Goal: Navigation & Orientation: Find specific page/section

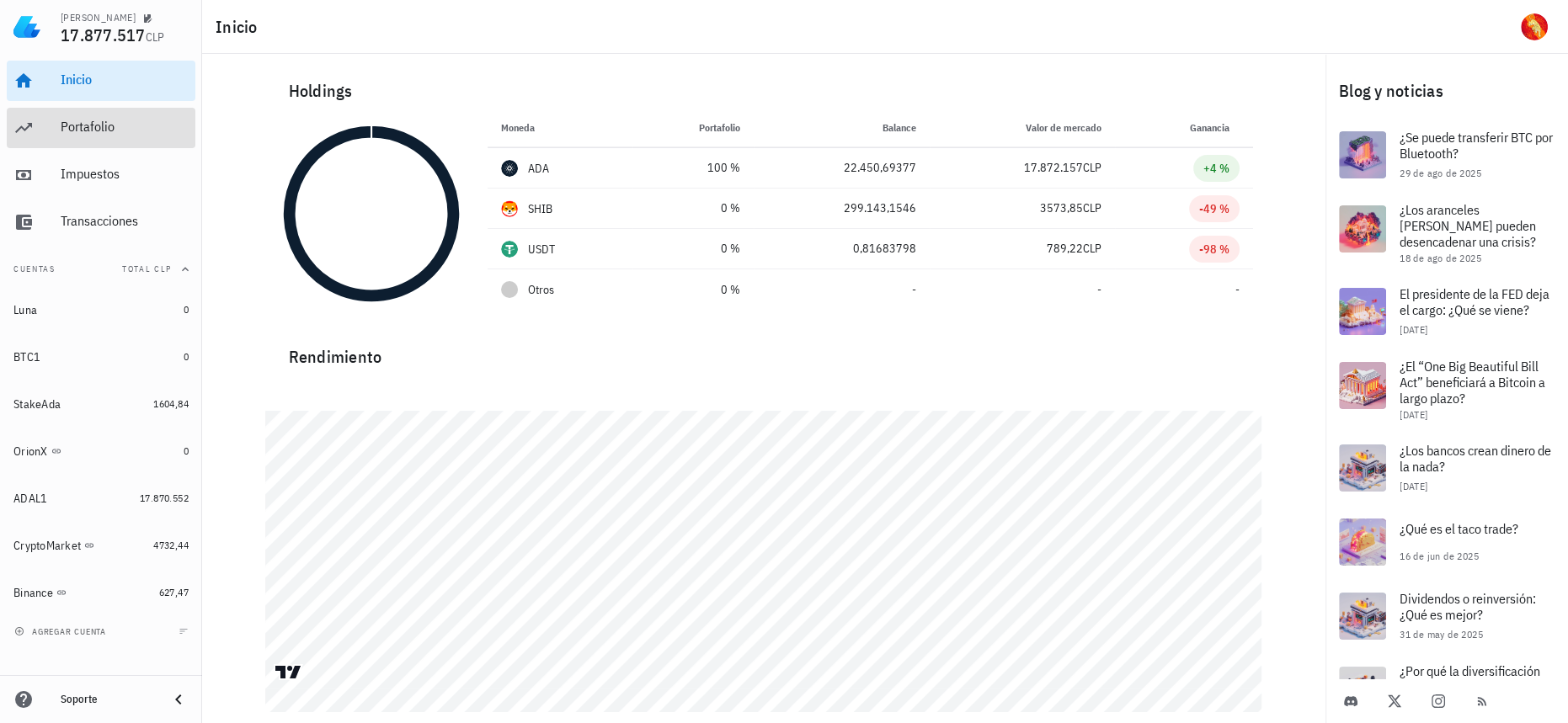
click at [153, 135] on div "Portafolio" at bounding box center [125, 127] width 128 height 16
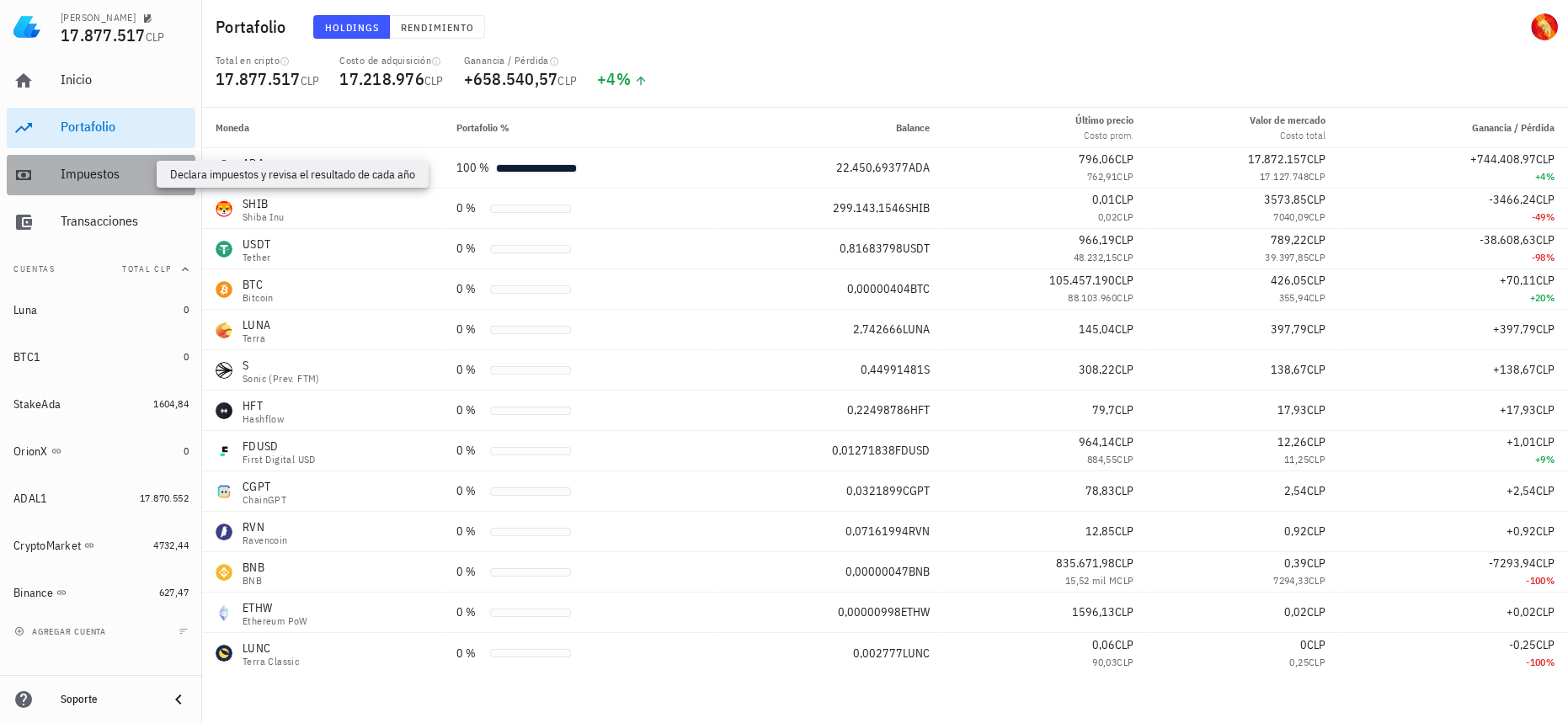
click at [128, 177] on div "Impuestos" at bounding box center [125, 174] width 128 height 16
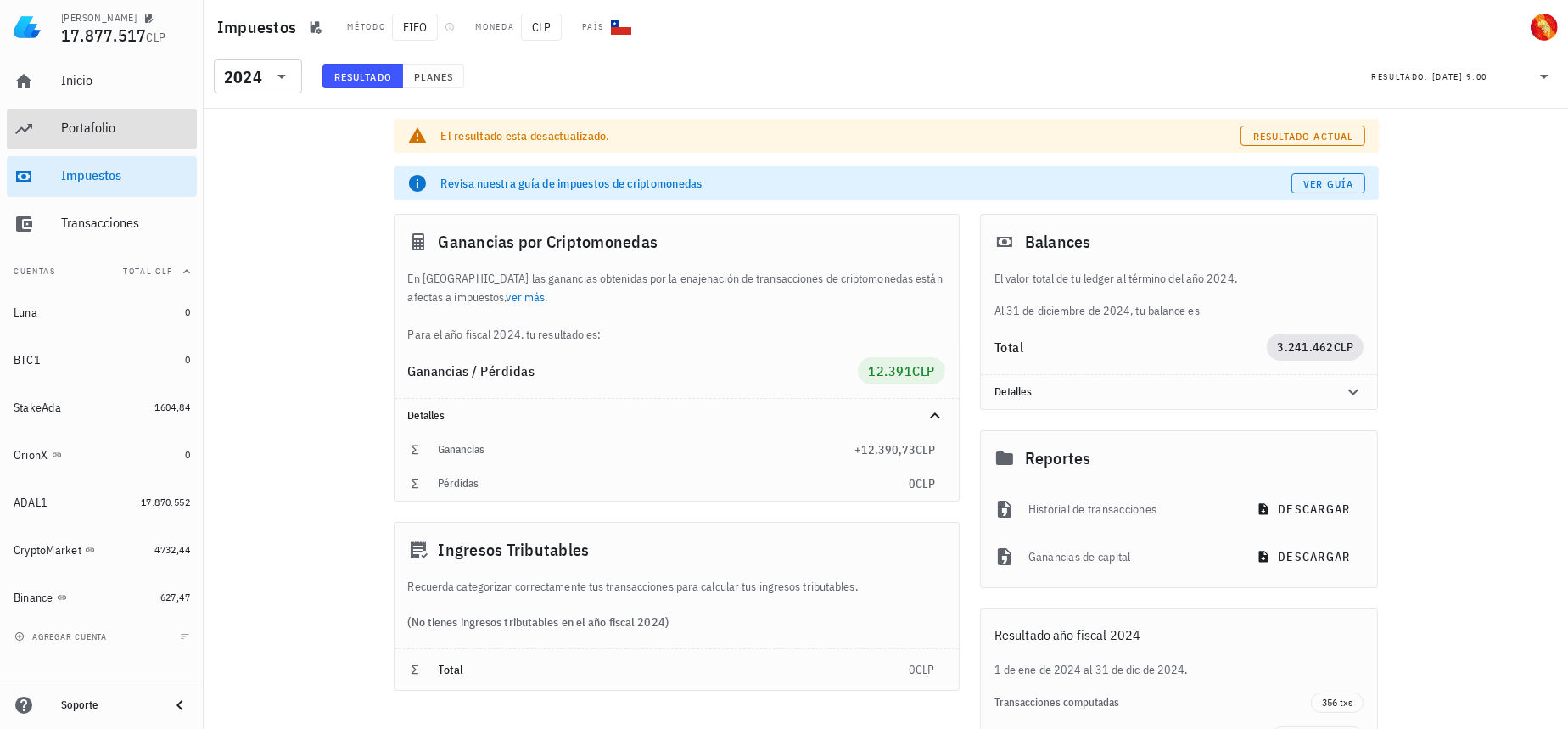
click at [135, 149] on link "Portafolio" at bounding box center [101, 128] width 190 height 41
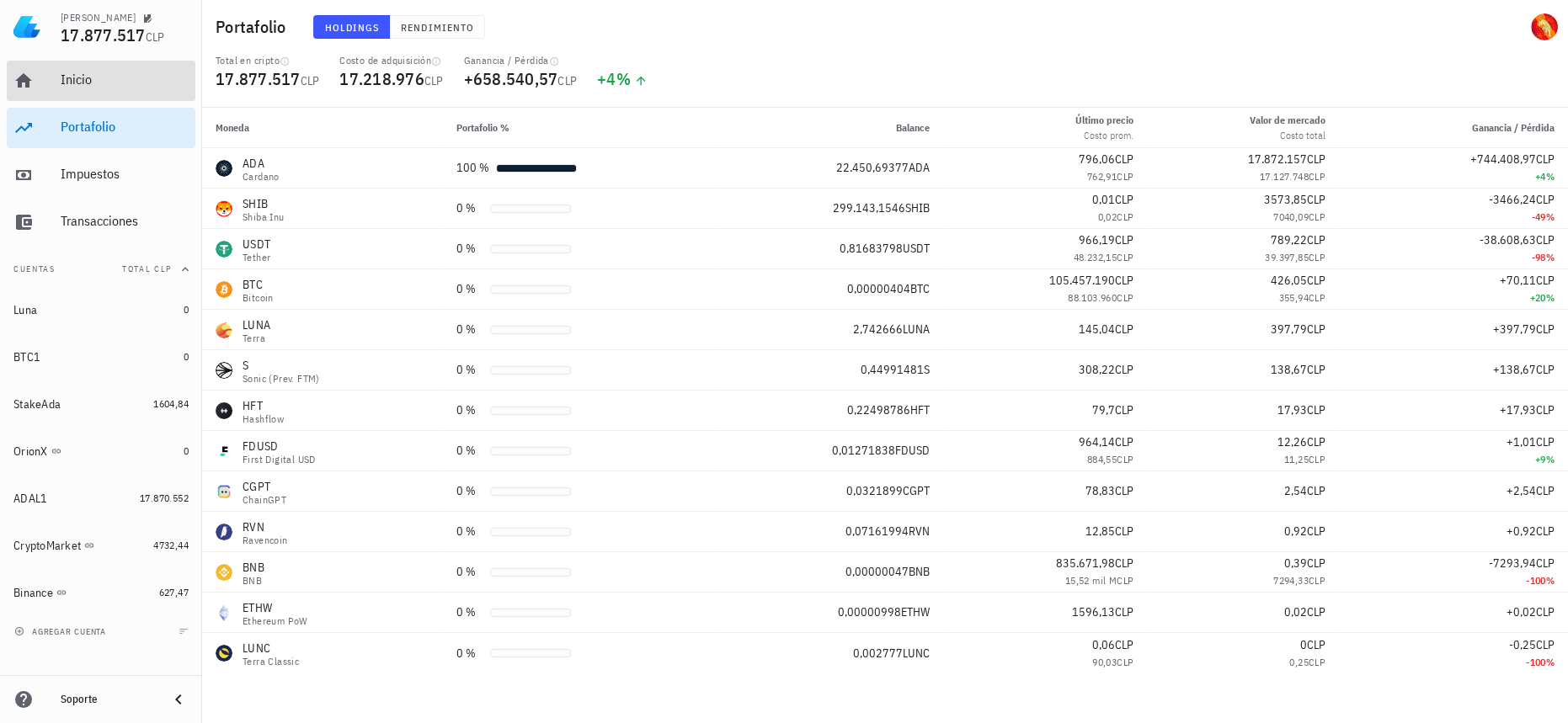
click at [131, 76] on div "Inicio" at bounding box center [125, 80] width 128 height 16
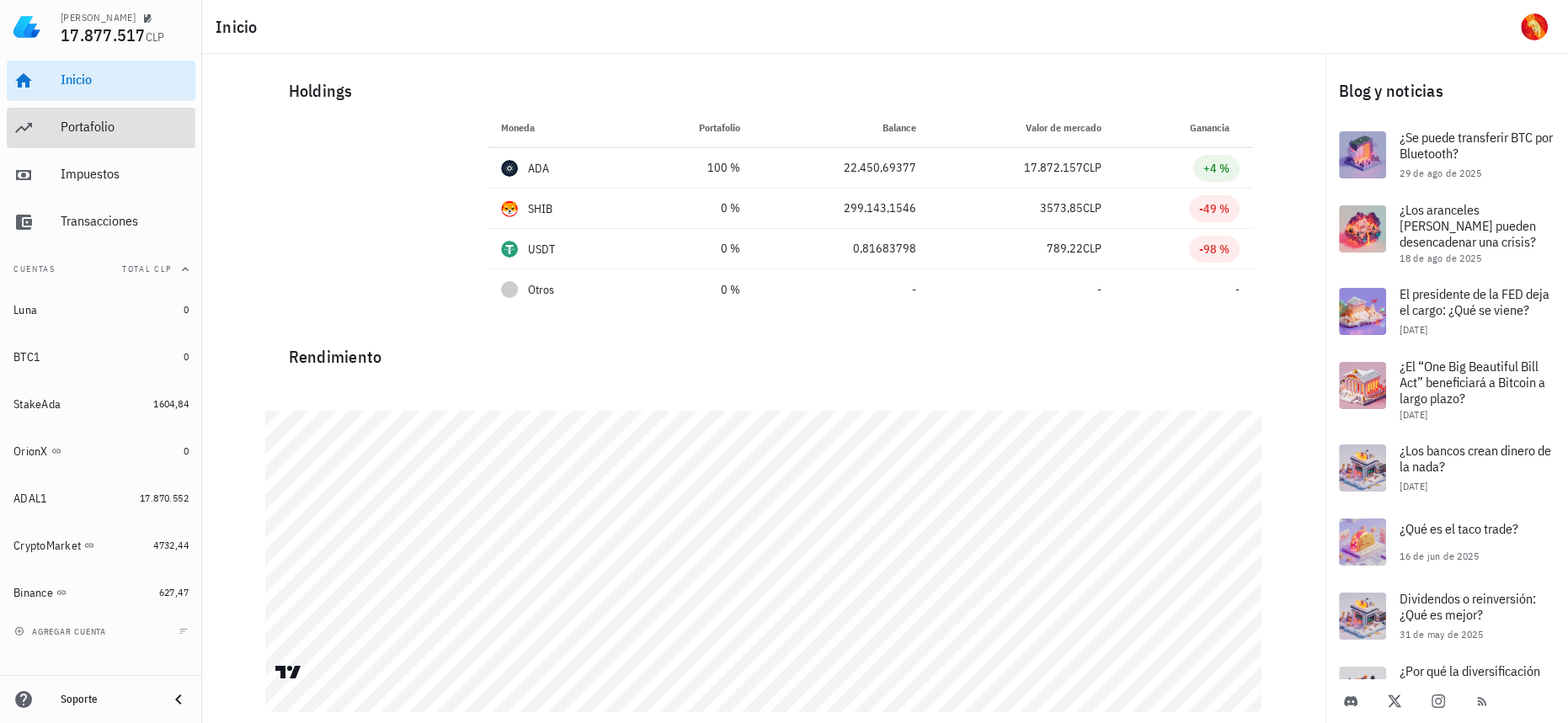
click at [115, 122] on div "Portafolio" at bounding box center [125, 127] width 128 height 16
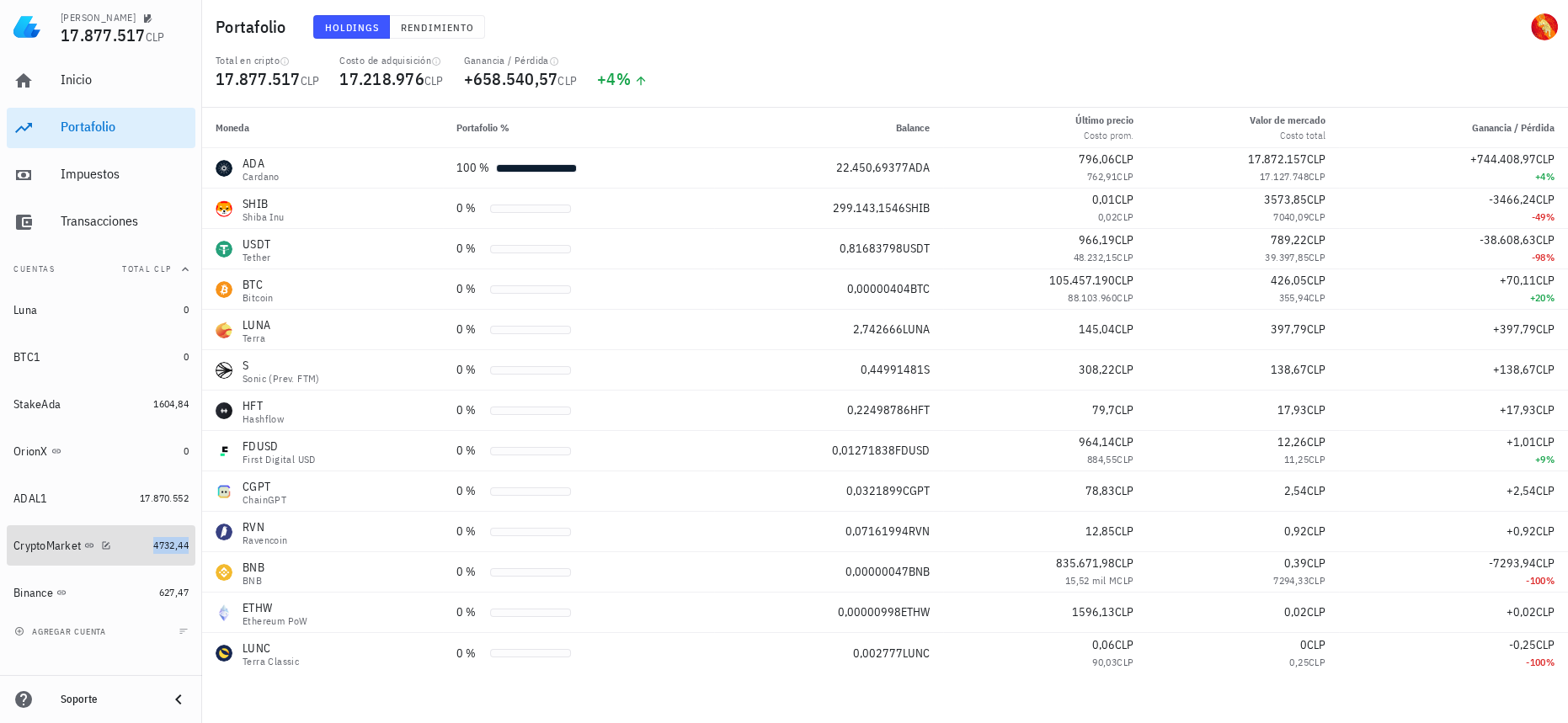
click at [165, 541] on span "4732,44" at bounding box center [170, 545] width 35 height 13
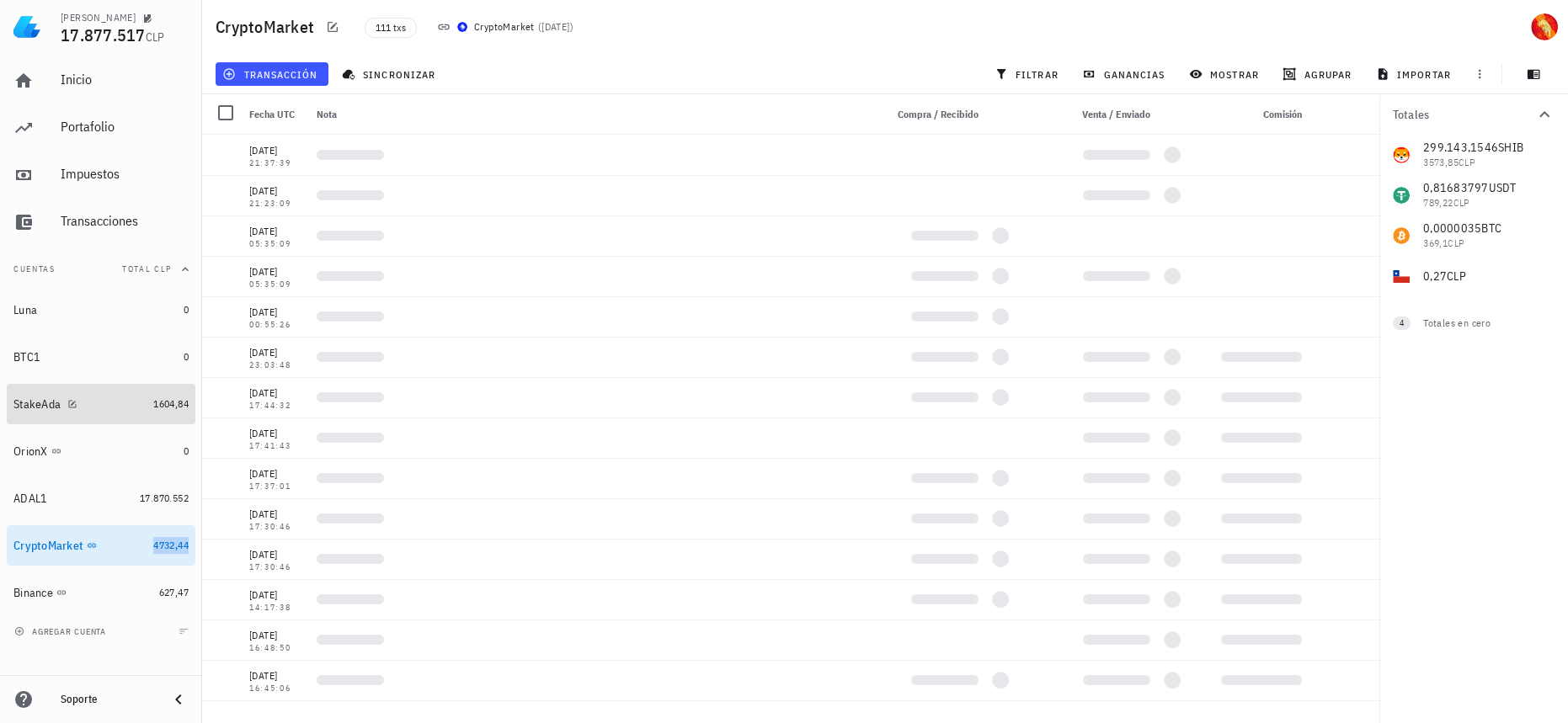
click at [150, 403] on link "StakeAda 1604,84" at bounding box center [100, 404] width 189 height 41
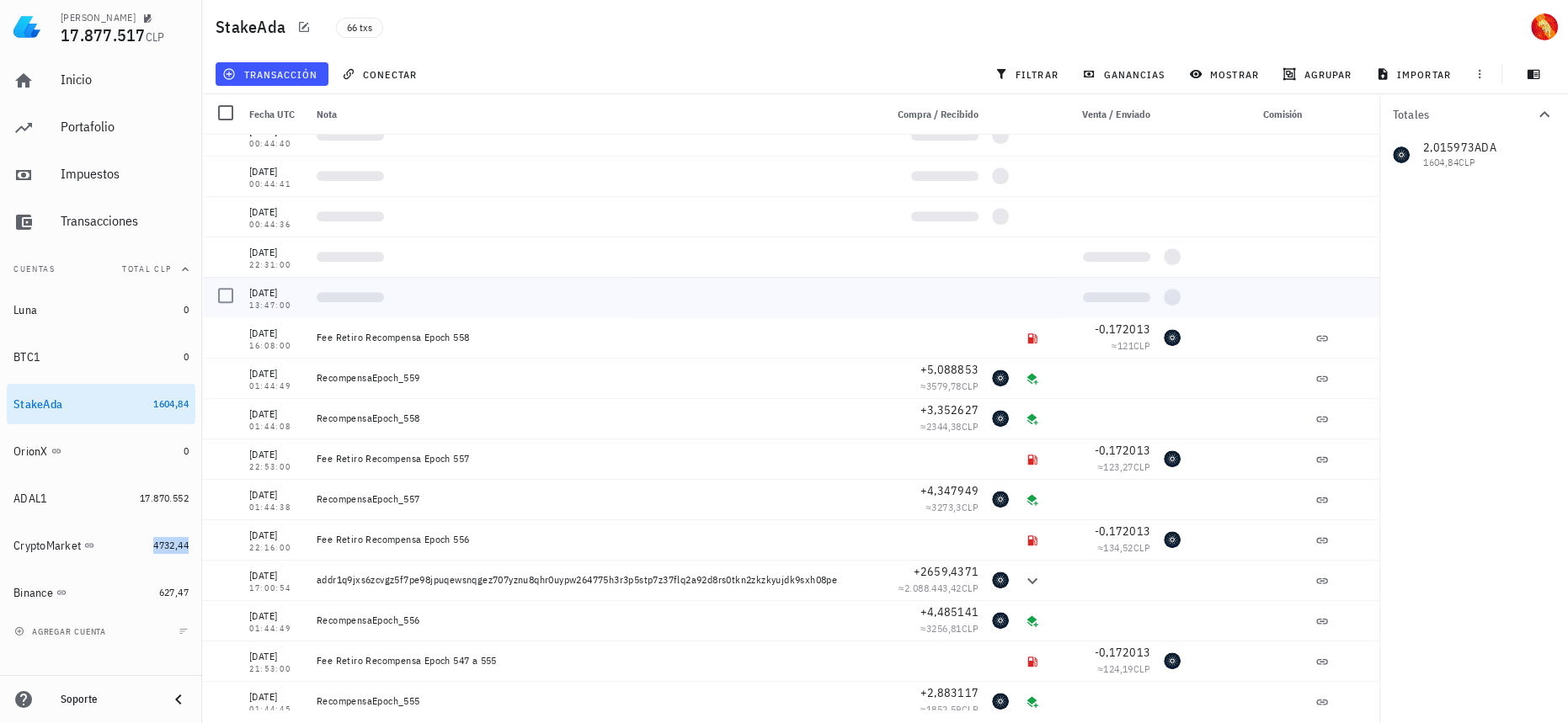
scroll to position [1173, 0]
